Goal: Task Accomplishment & Management: Manage account settings

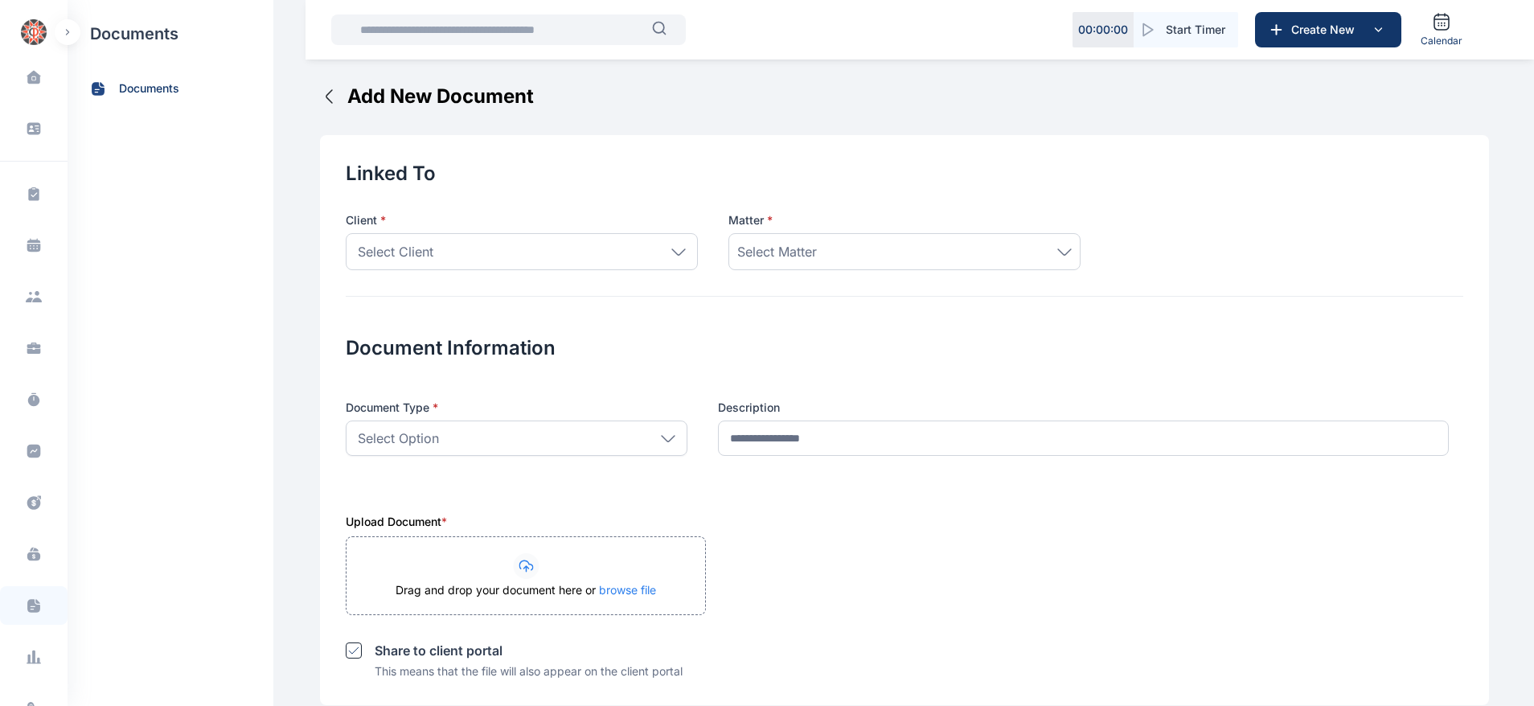
click at [25, 25] on img "button" at bounding box center [34, 32] width 26 height 26
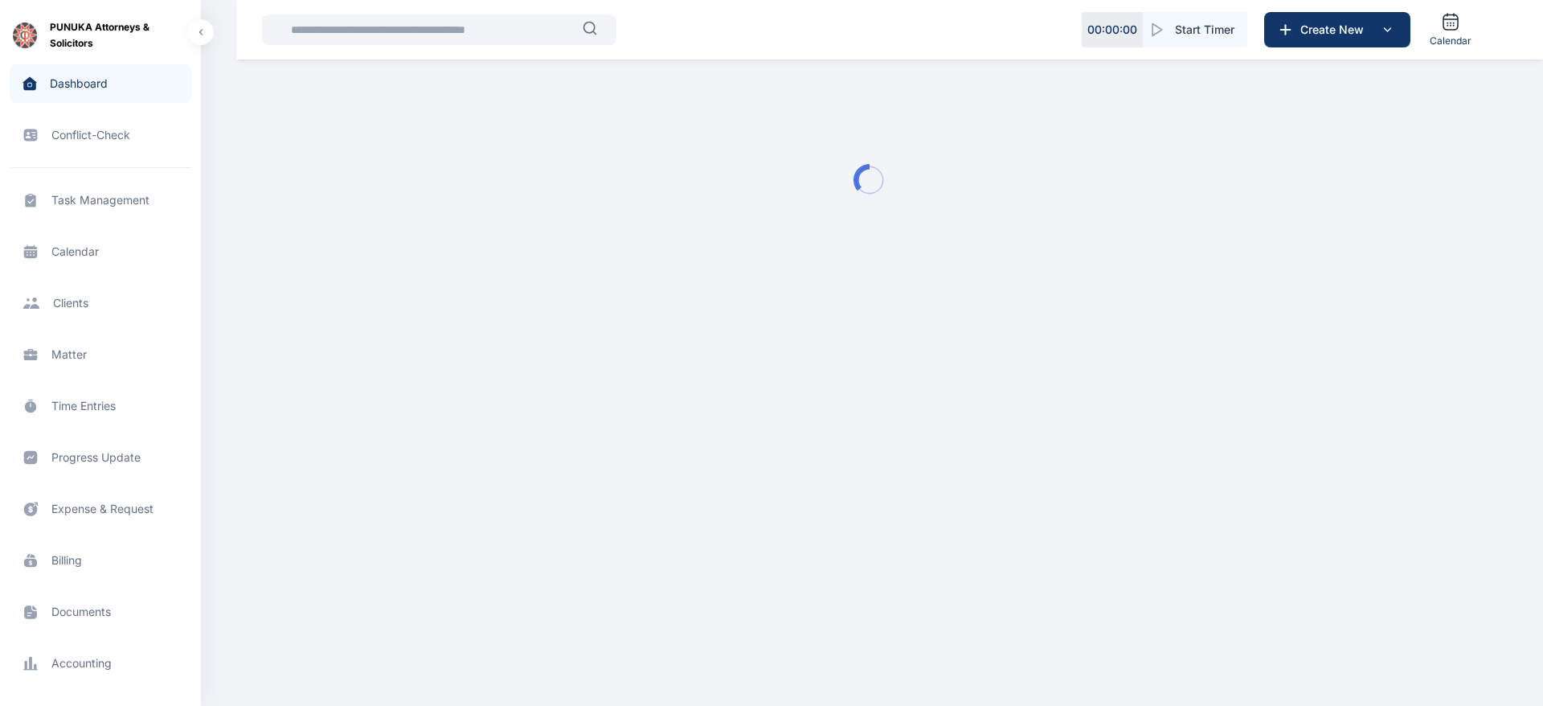
click at [59, 71] on span "Dashboard dashboard dashboard" at bounding box center [101, 83] width 182 height 39
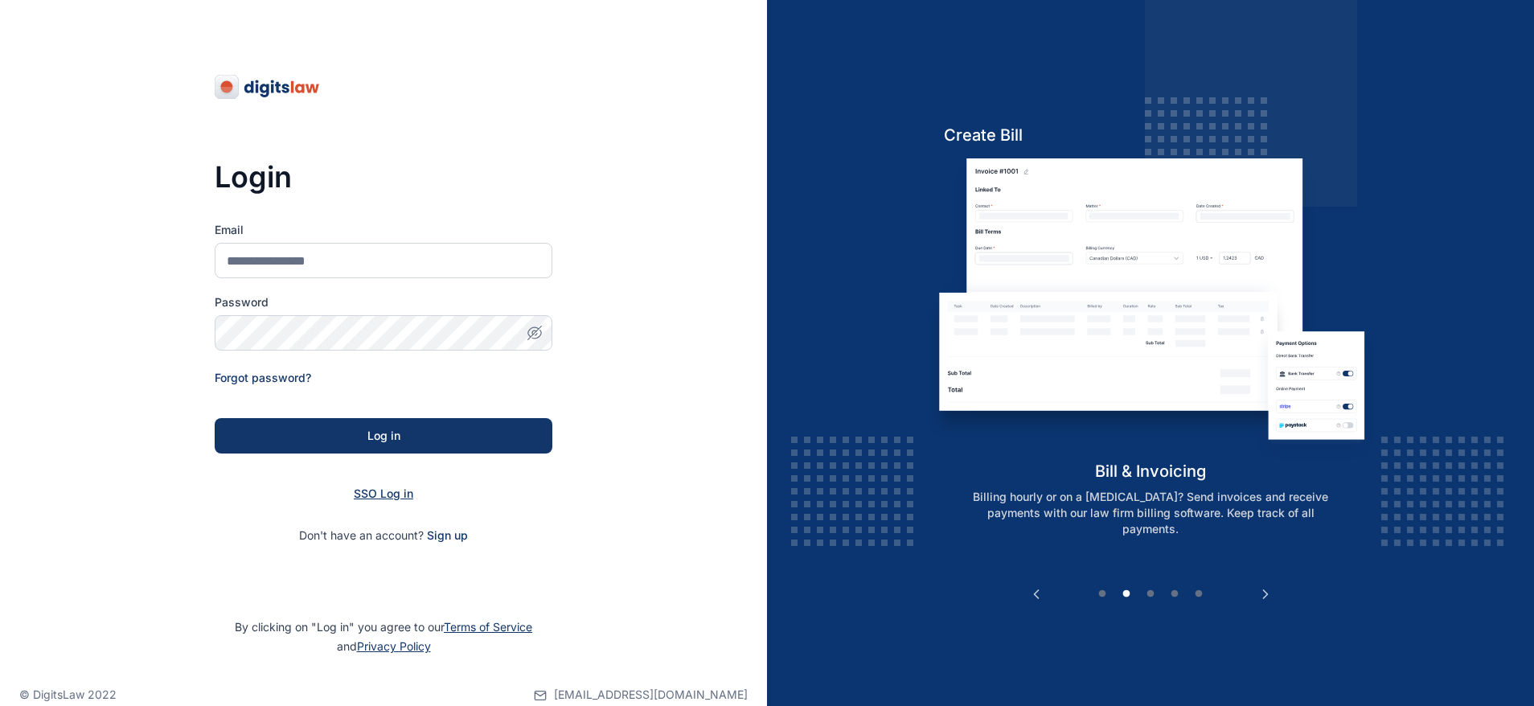
click at [385, 490] on span "SSO Log in" at bounding box center [383, 493] width 59 height 14
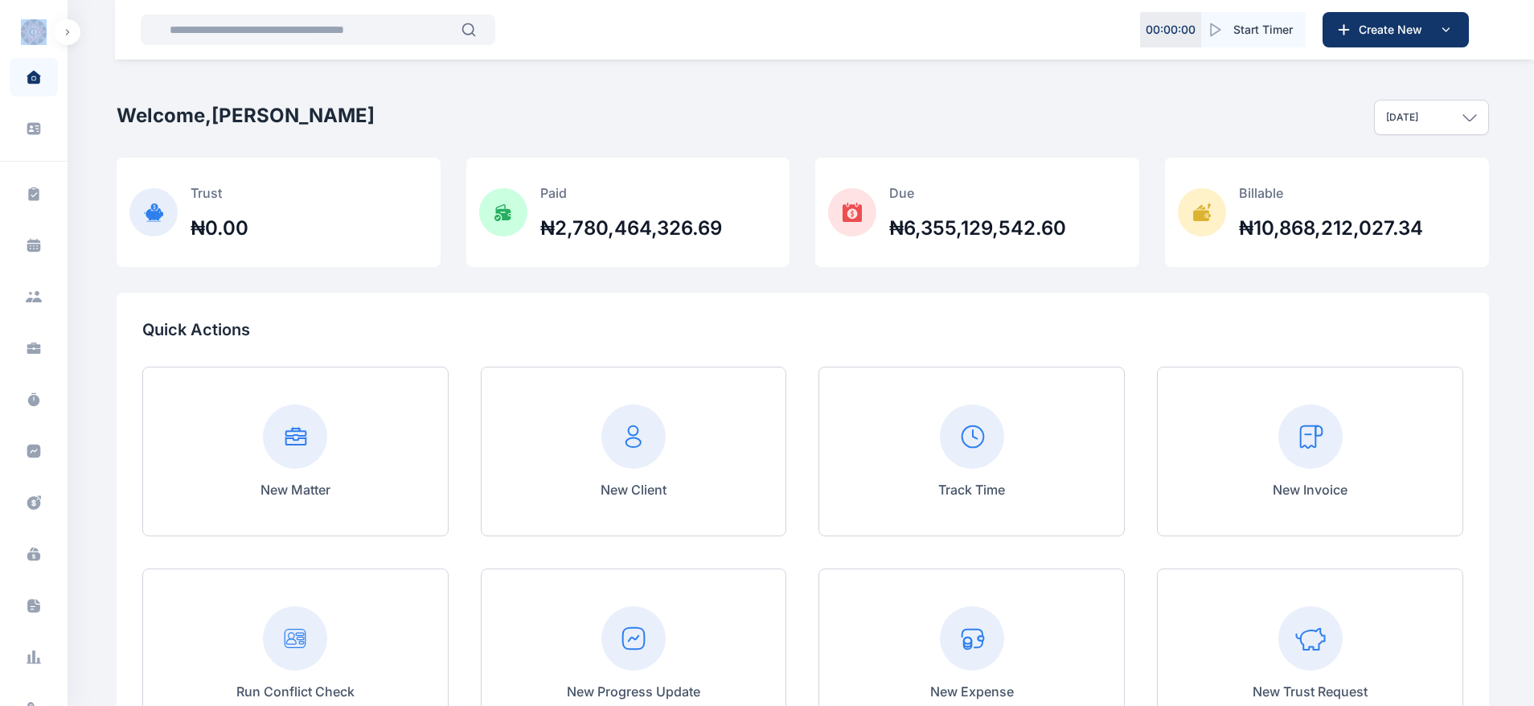
drag, startPoint x: 68, startPoint y: 557, endPoint x: 66, endPoint y: 614, distance: 57.1
click at [31, 642] on icon at bounding box center [34, 641] width 16 height 16
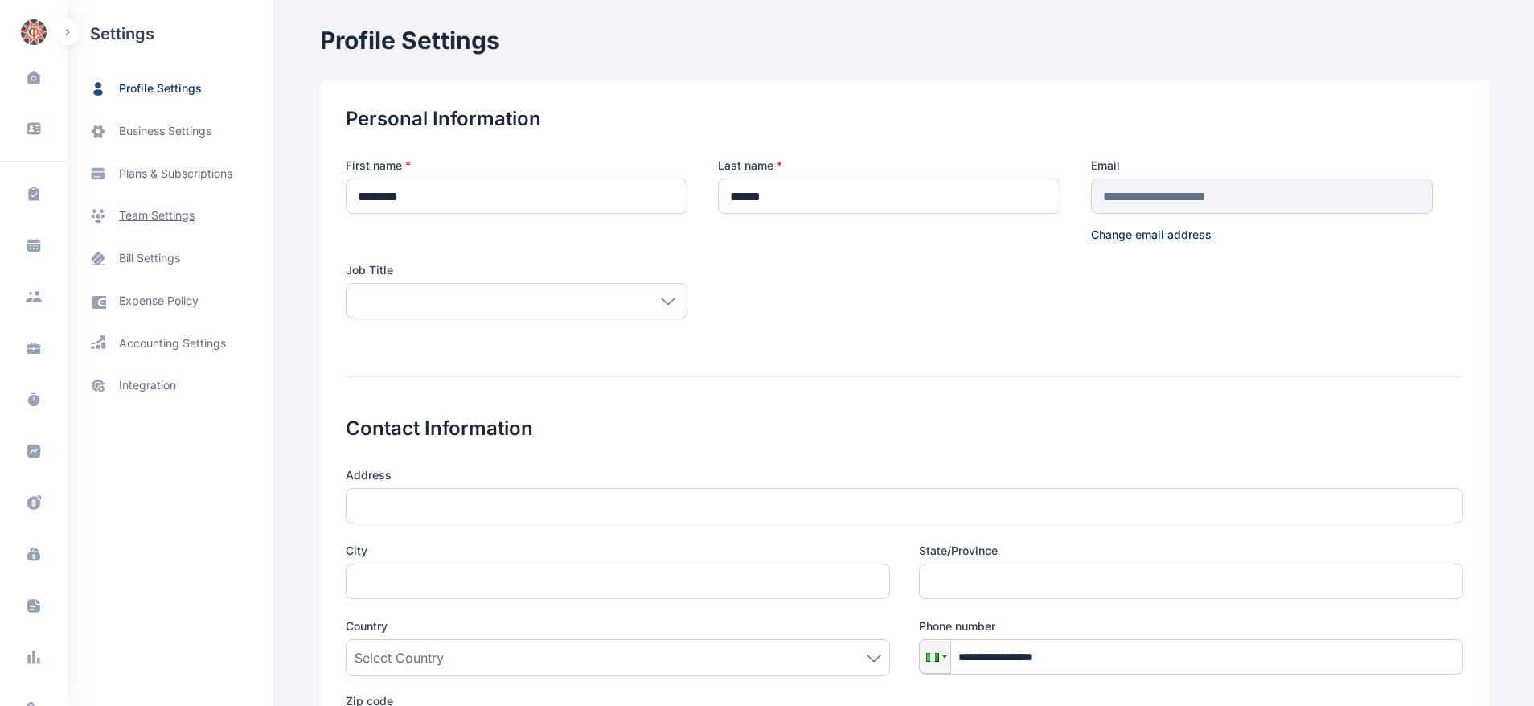
click at [144, 208] on span "team settings" at bounding box center [157, 215] width 76 height 17
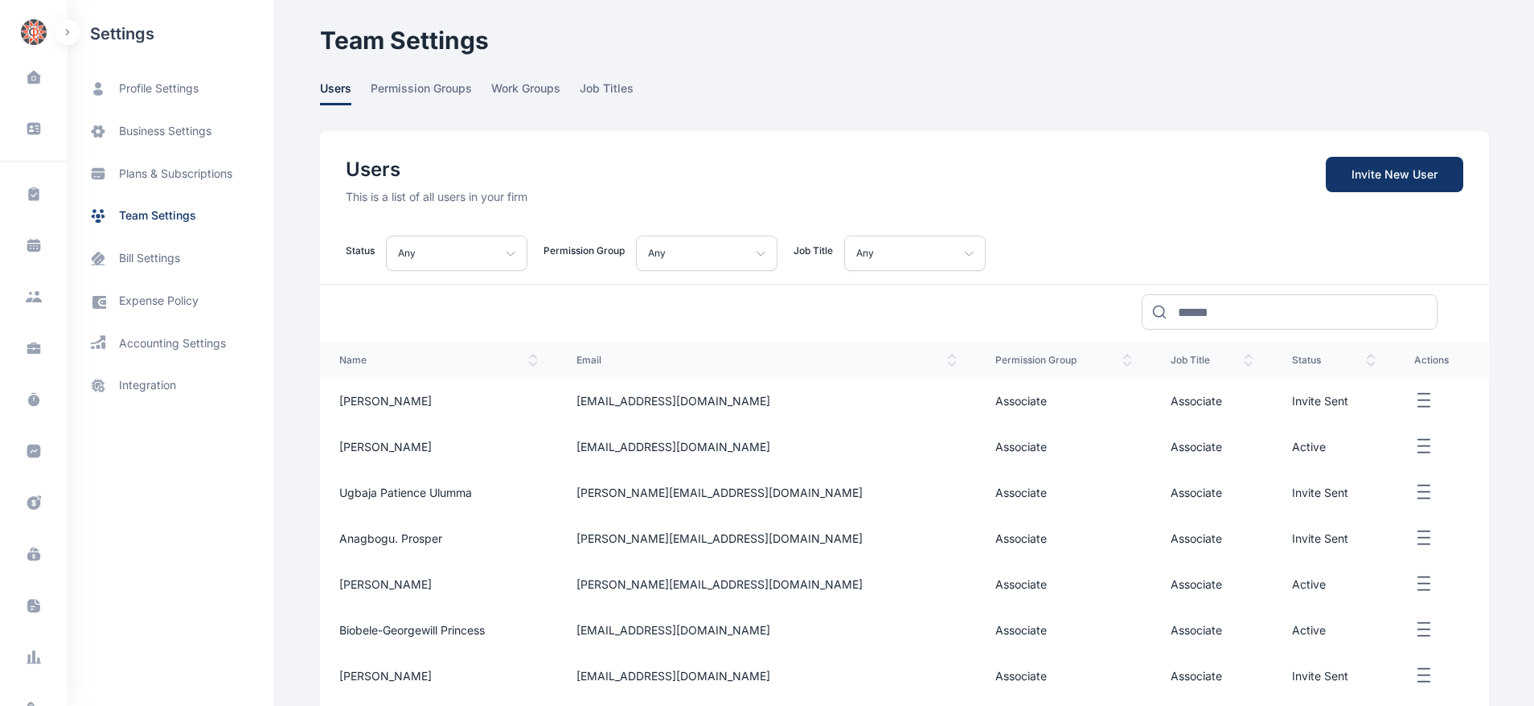
click at [1414, 539] on icon "button" at bounding box center [1423, 538] width 19 height 20
click at [1335, 587] on span "Resend Invite" at bounding box center [1368, 592] width 72 height 16
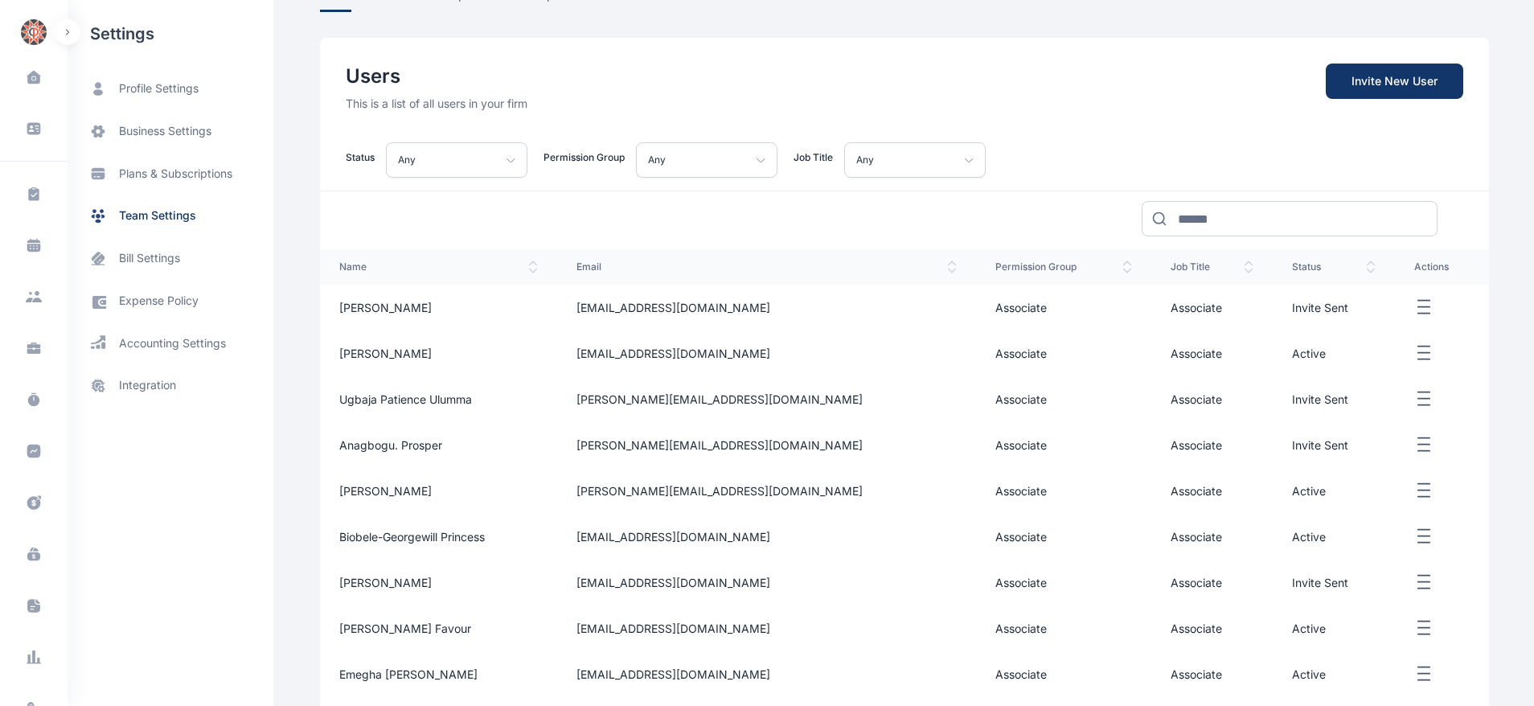
scroll to position [86, 0]
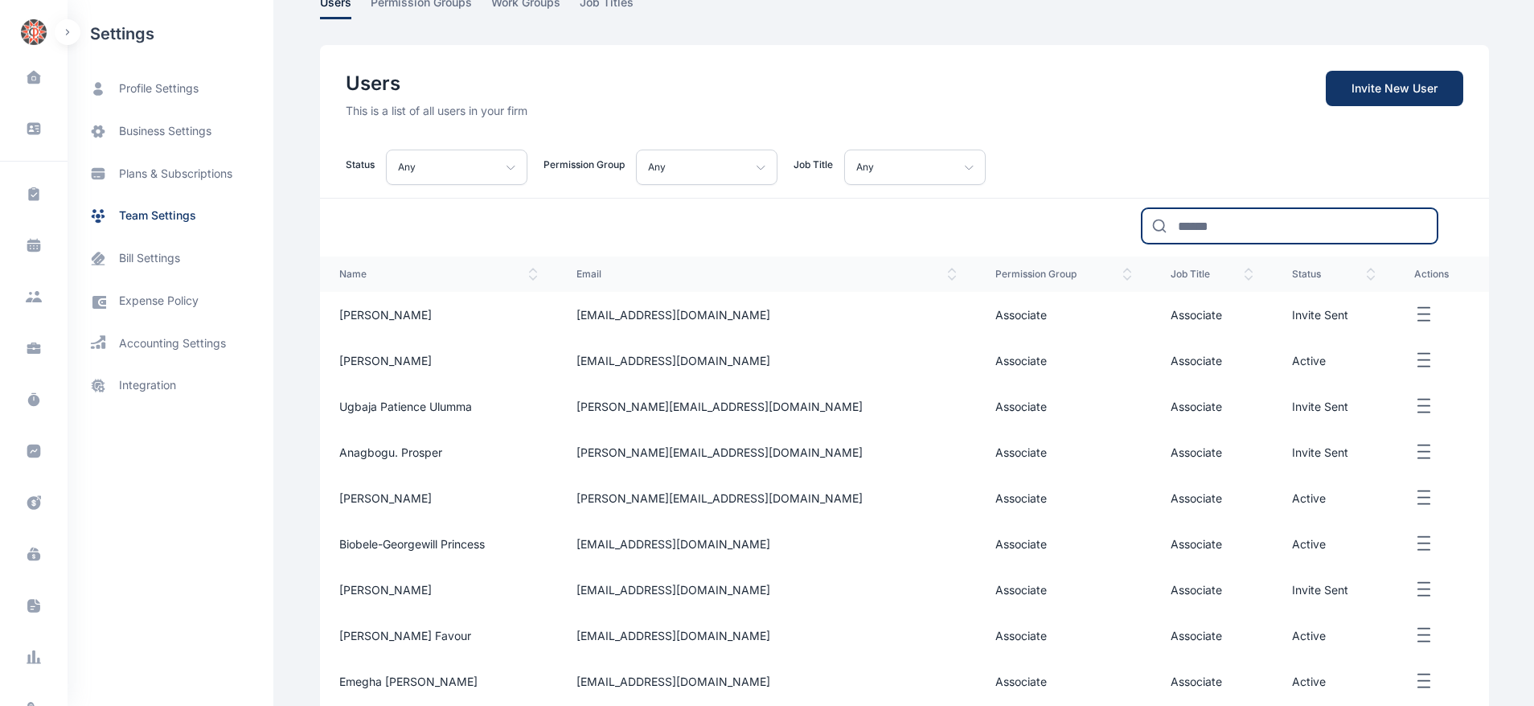
click at [1295, 226] on input at bounding box center [1289, 225] width 296 height 35
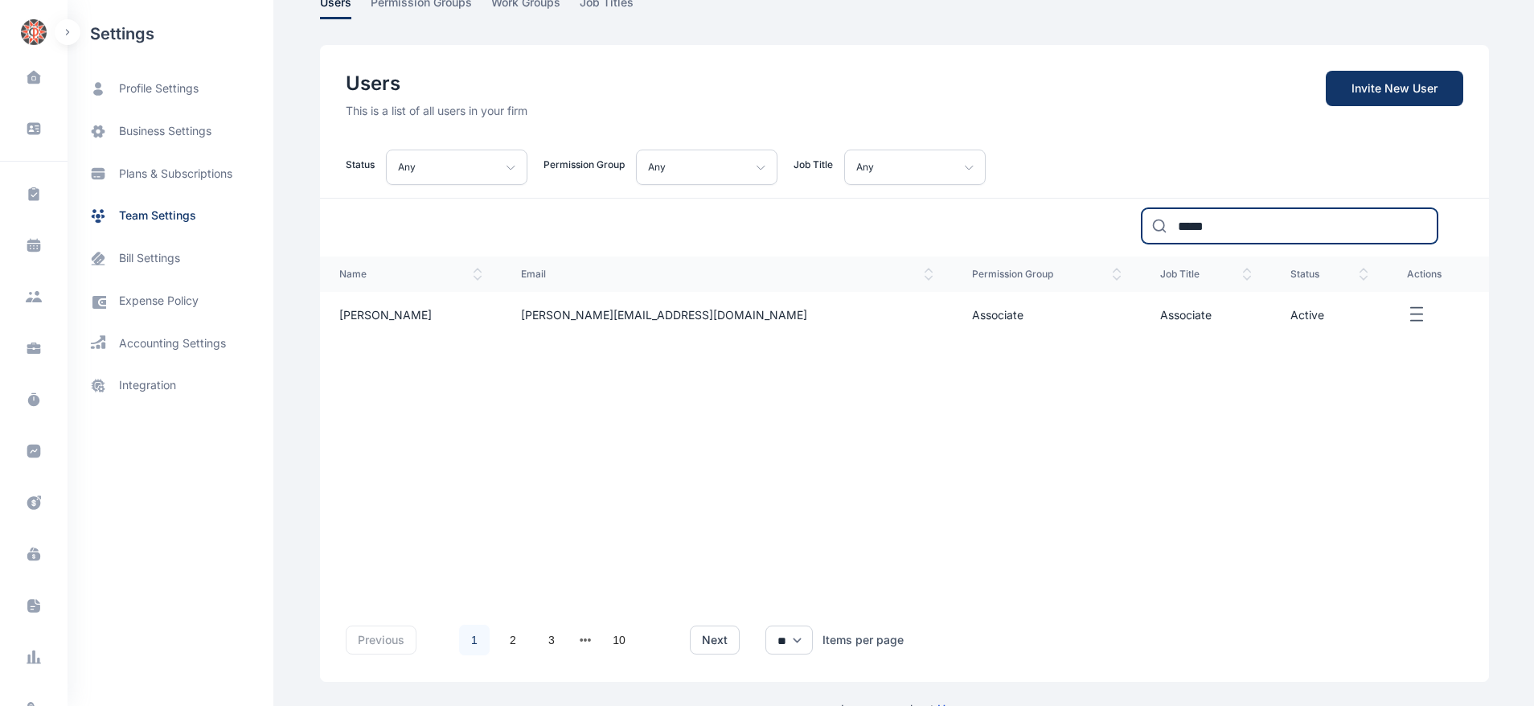
type input "*****"
click at [1407, 314] on icon "button" at bounding box center [1416, 315] width 19 height 20
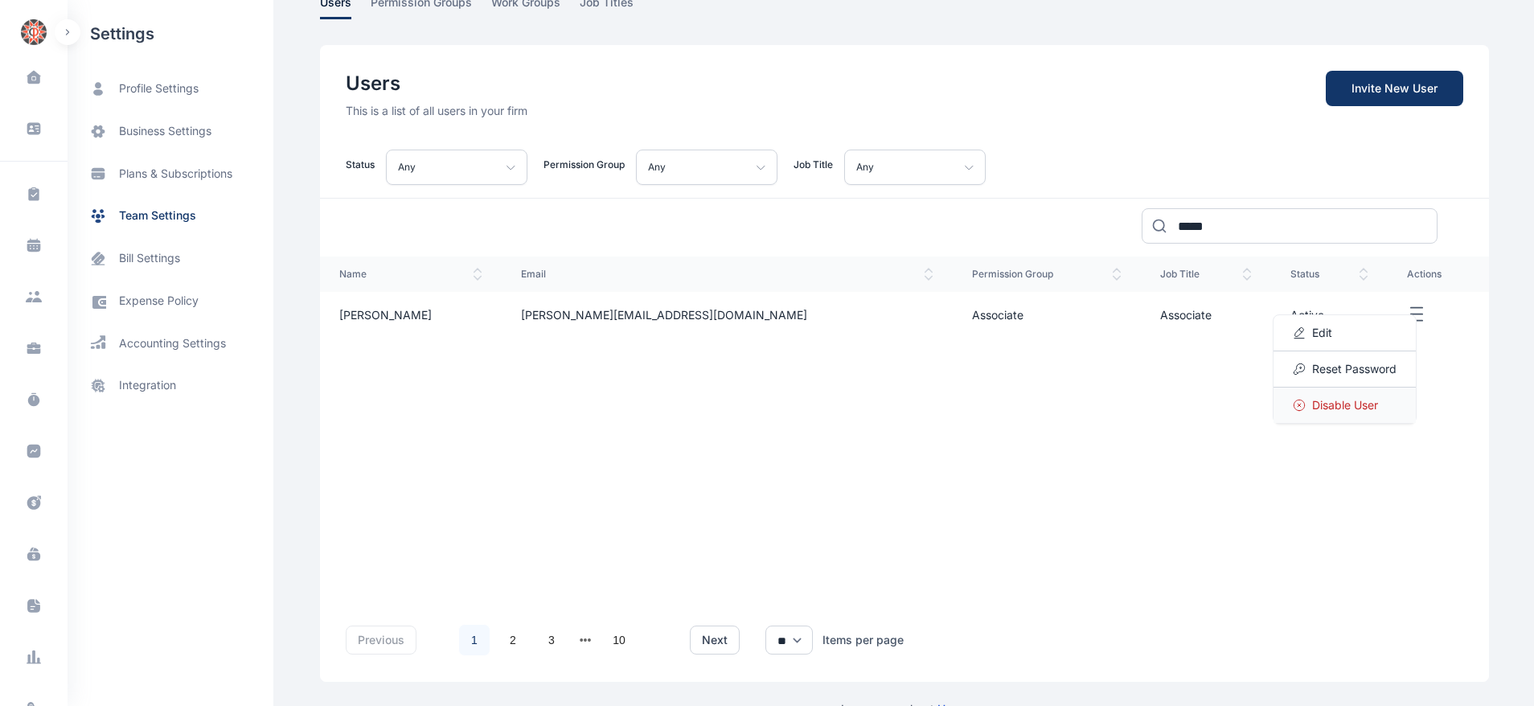
click at [1329, 400] on span "Disable User" at bounding box center [1345, 405] width 66 height 16
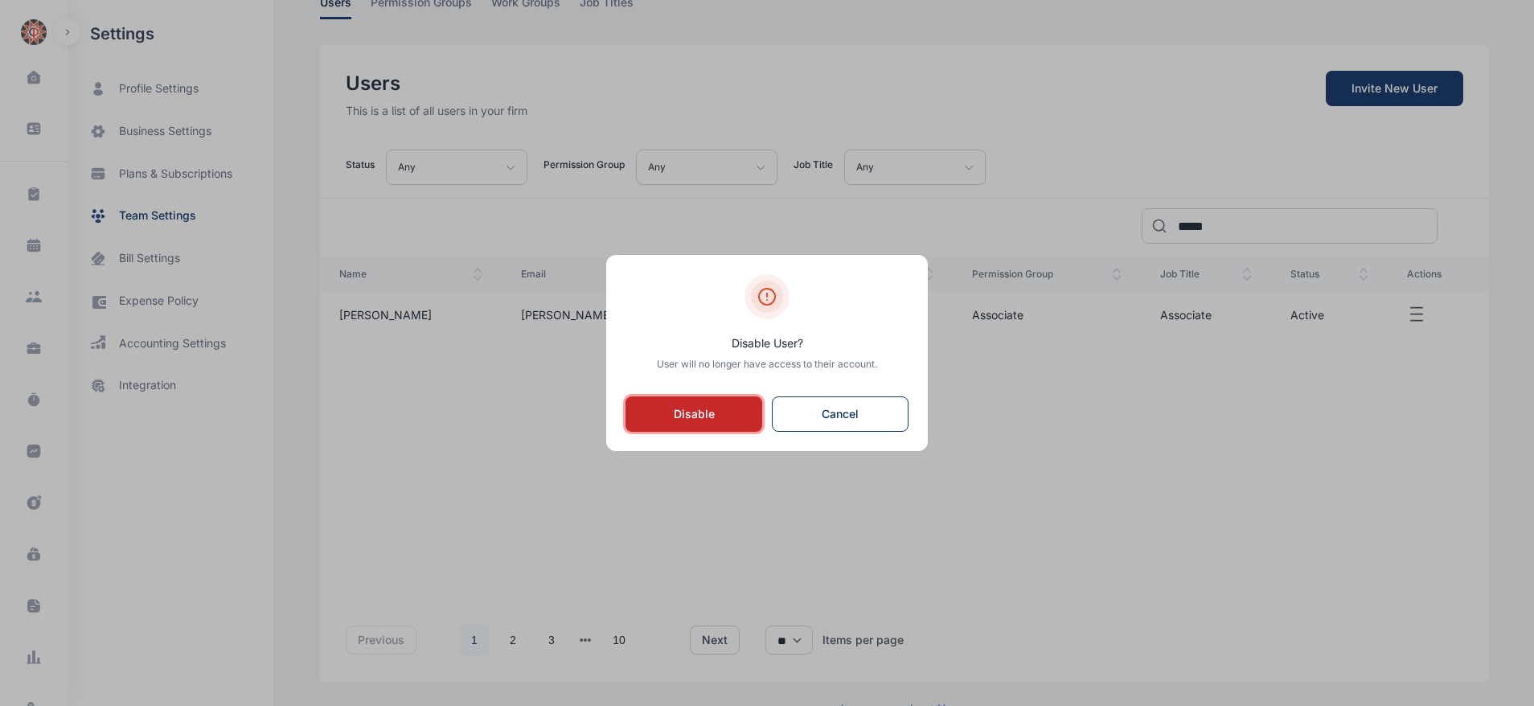
click at [698, 420] on button "Disable" at bounding box center [693, 413] width 137 height 35
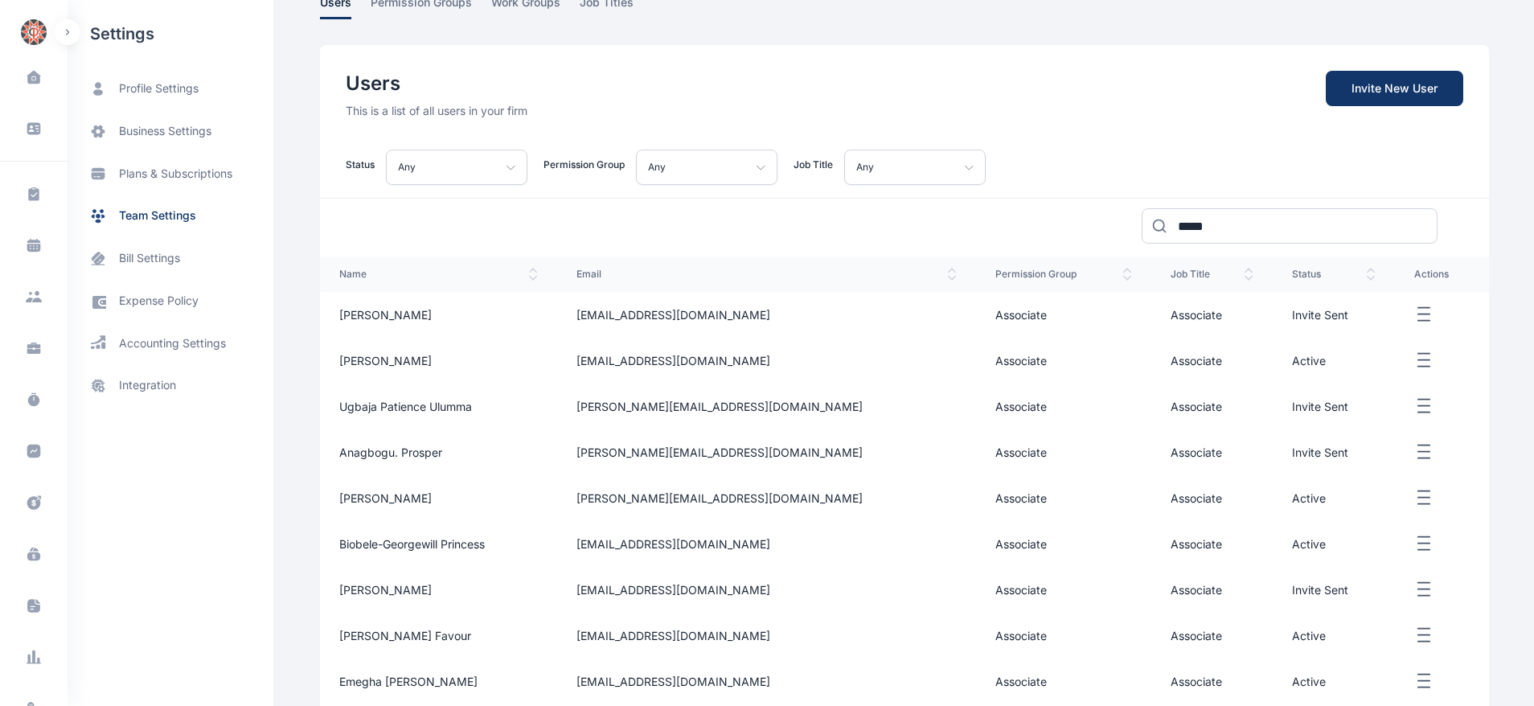
click at [1414, 312] on icon "button" at bounding box center [1423, 315] width 19 height 20
click at [1345, 365] on span "Resend Invite" at bounding box center [1368, 369] width 72 height 16
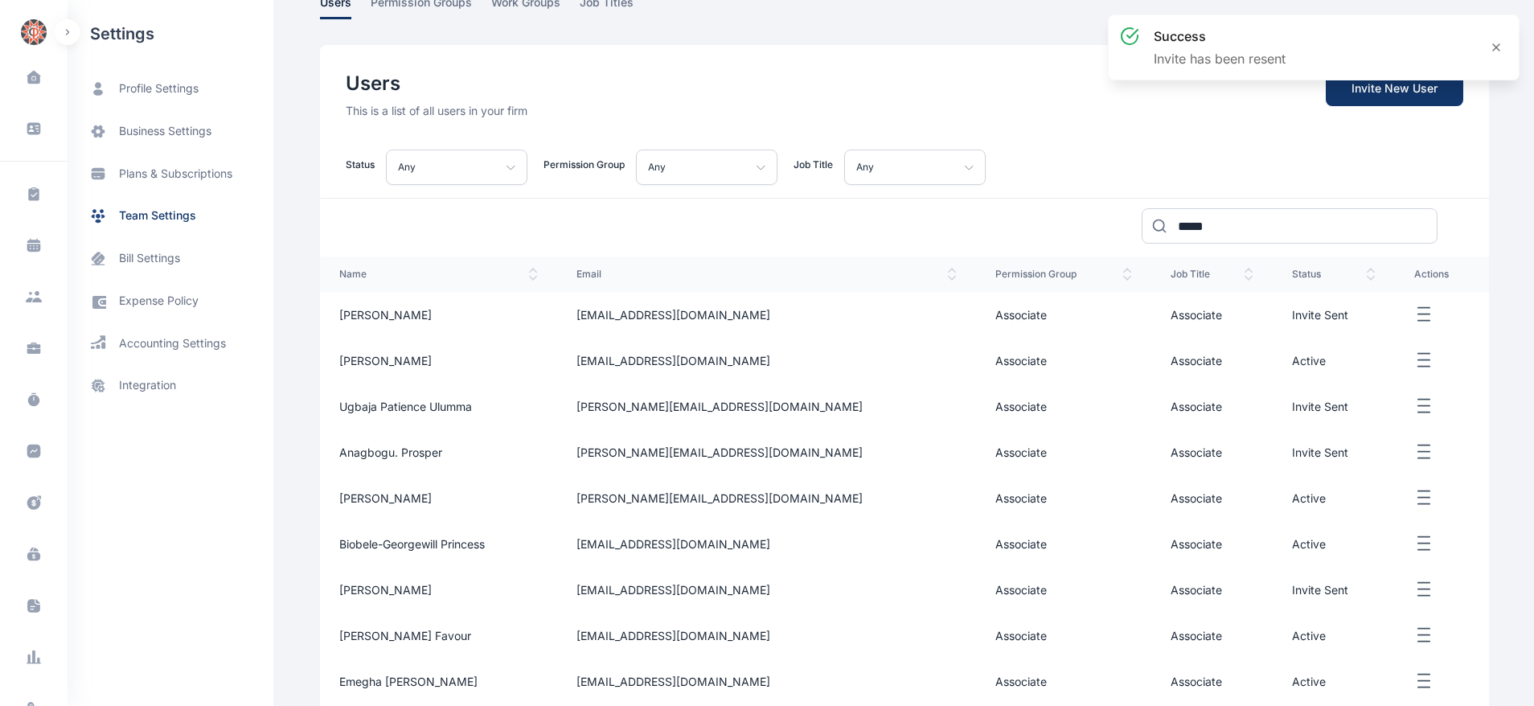
click at [1414, 406] on icon "button" at bounding box center [1423, 406] width 19 height 20
click at [1355, 459] on span "Resend Invite" at bounding box center [1368, 461] width 72 height 16
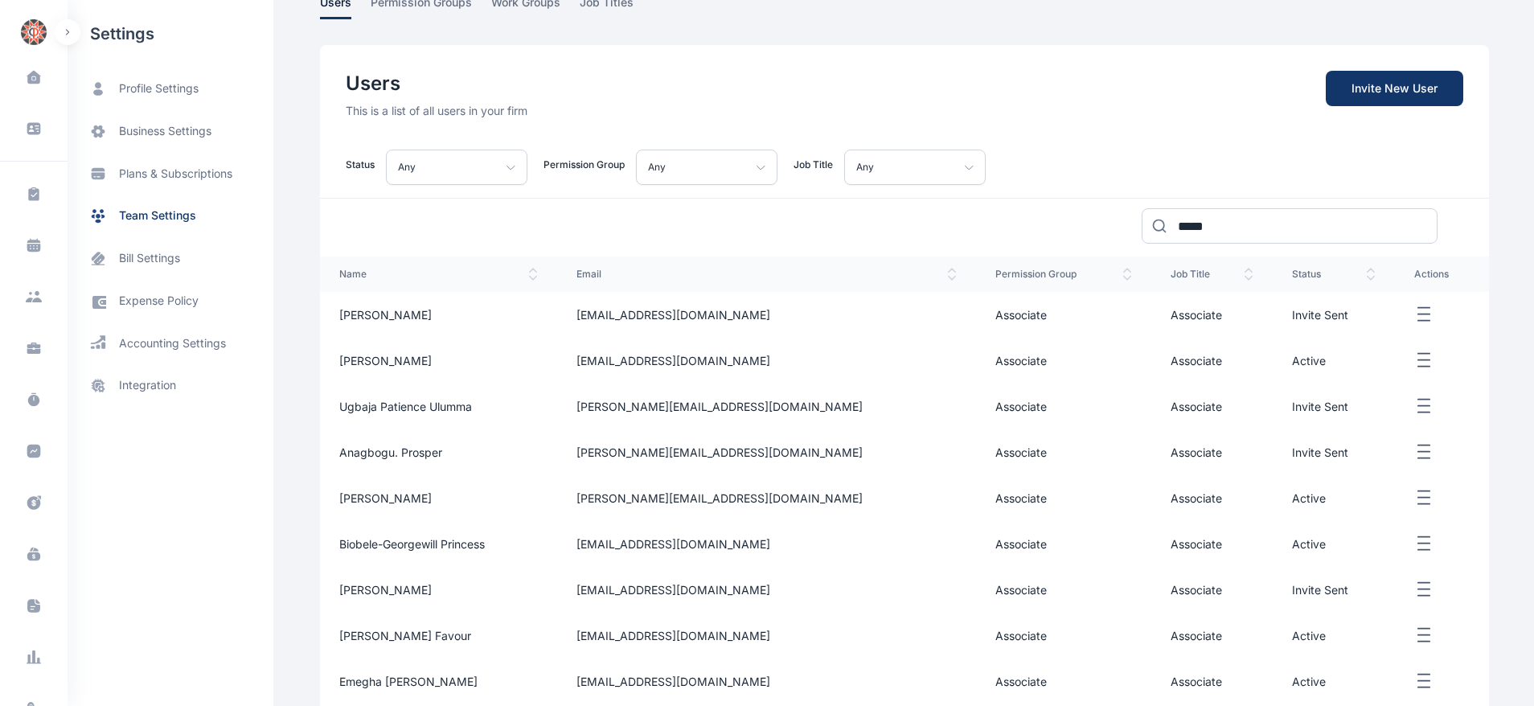
click at [1414, 586] on icon "button" at bounding box center [1423, 590] width 19 height 20
click at [1346, 641] on span "Resend Invite" at bounding box center [1368, 644] width 72 height 16
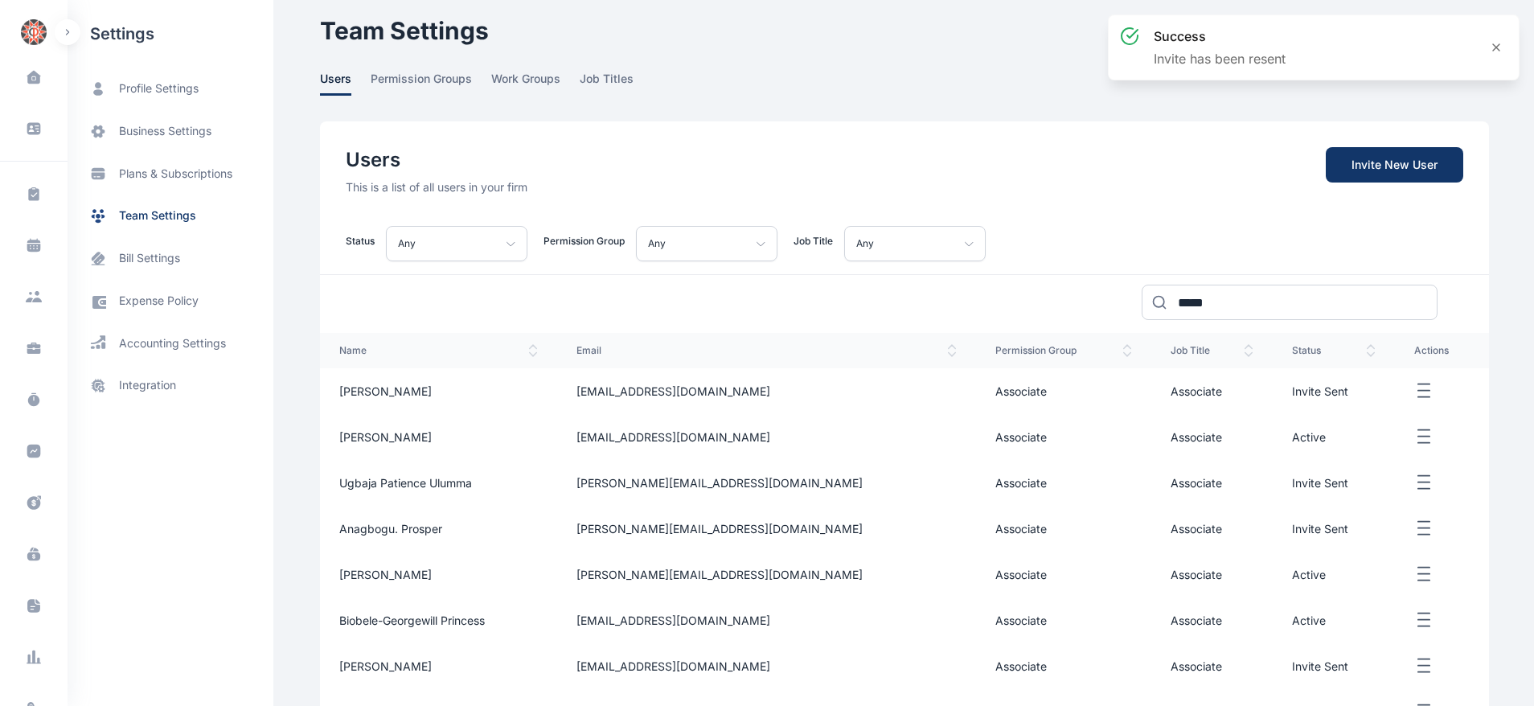
scroll to position [0, 0]
